Goal: Find specific page/section: Find specific page/section

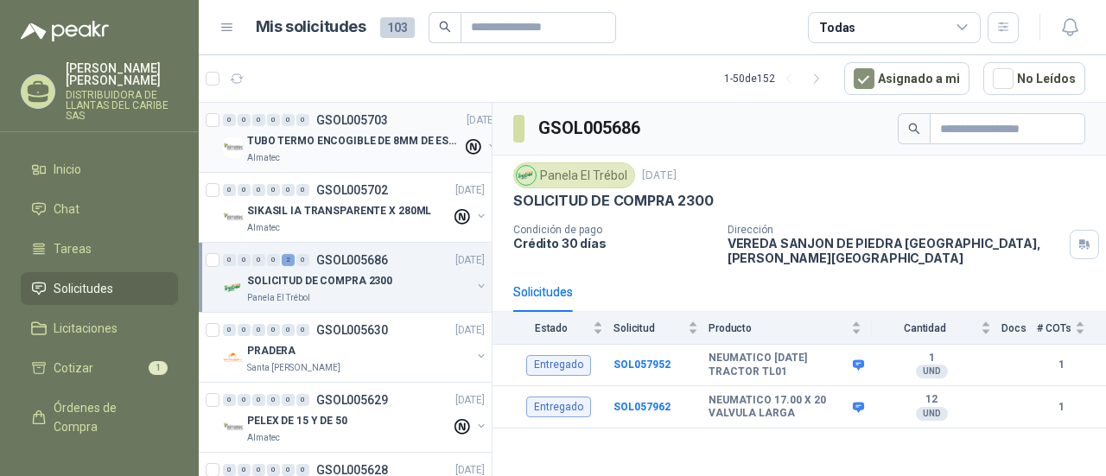
click at [334, 133] on p "TUBO TERMO ENCOGIBLE DE 8MM DE ESPESOR X 5CMS" at bounding box center [354, 141] width 215 height 16
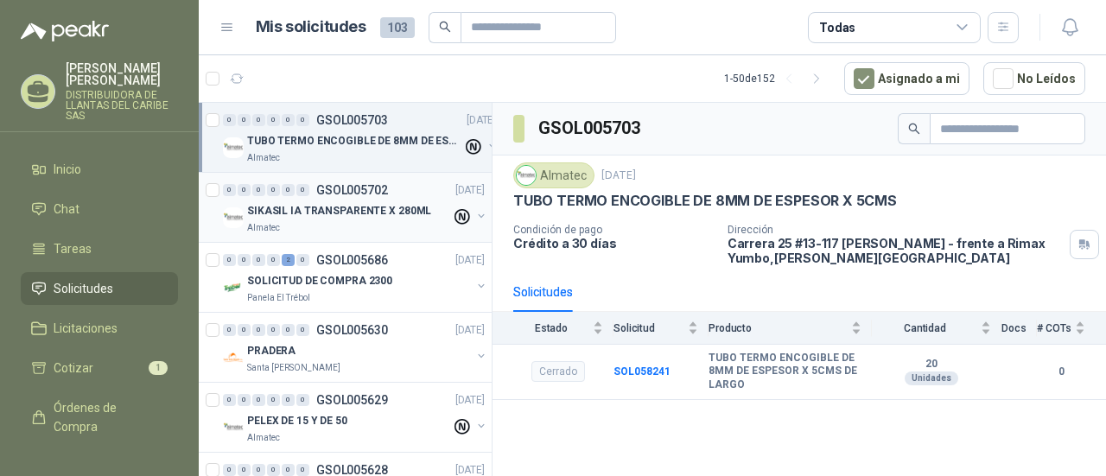
click at [362, 196] on div "0 0 0 0 0 0 GSOL005702 [DATE]" at bounding box center [355, 190] width 265 height 21
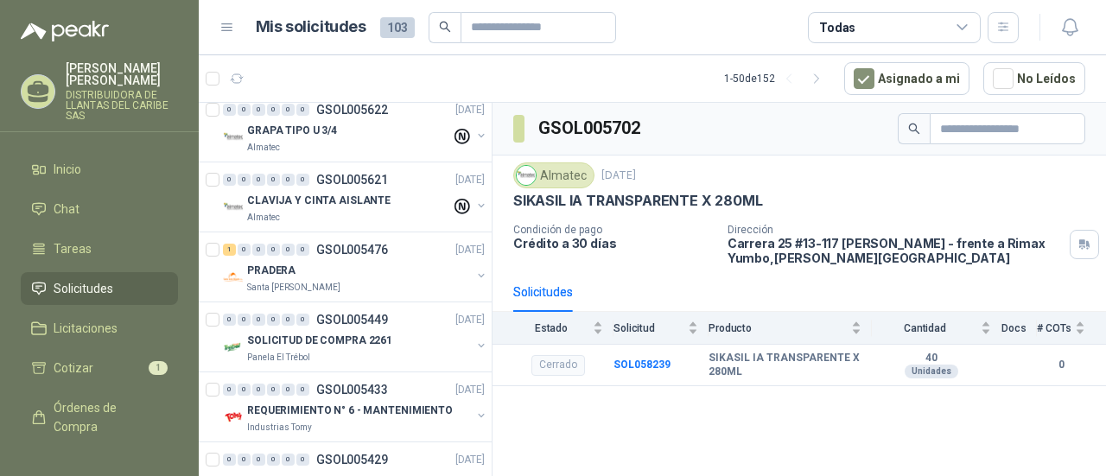
scroll to position [432, 0]
click at [385, 264] on div "PRADERA" at bounding box center [359, 268] width 224 height 21
